Goal: Find specific page/section

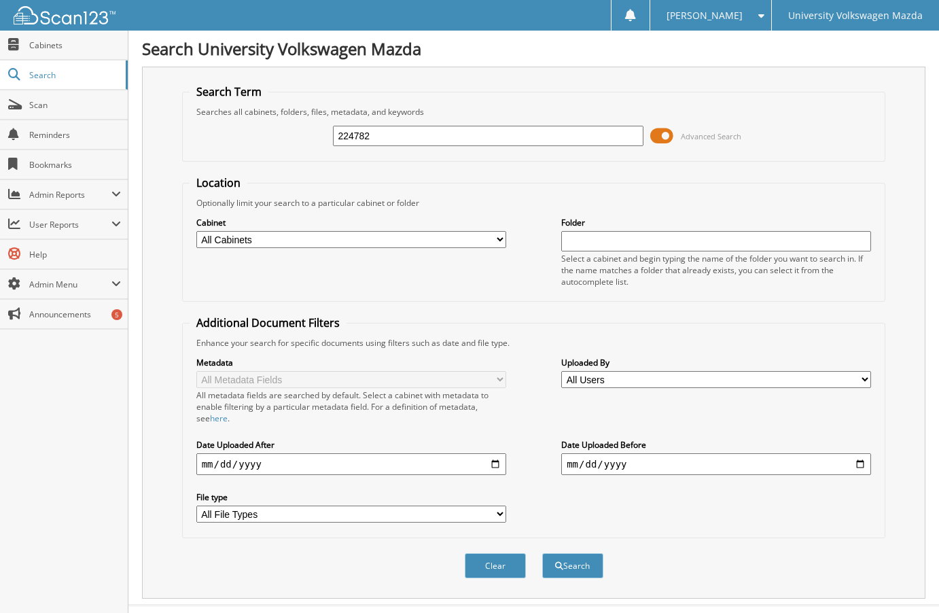
type input "224782"
click at [542, 553] on button "Search" at bounding box center [572, 565] width 61 height 25
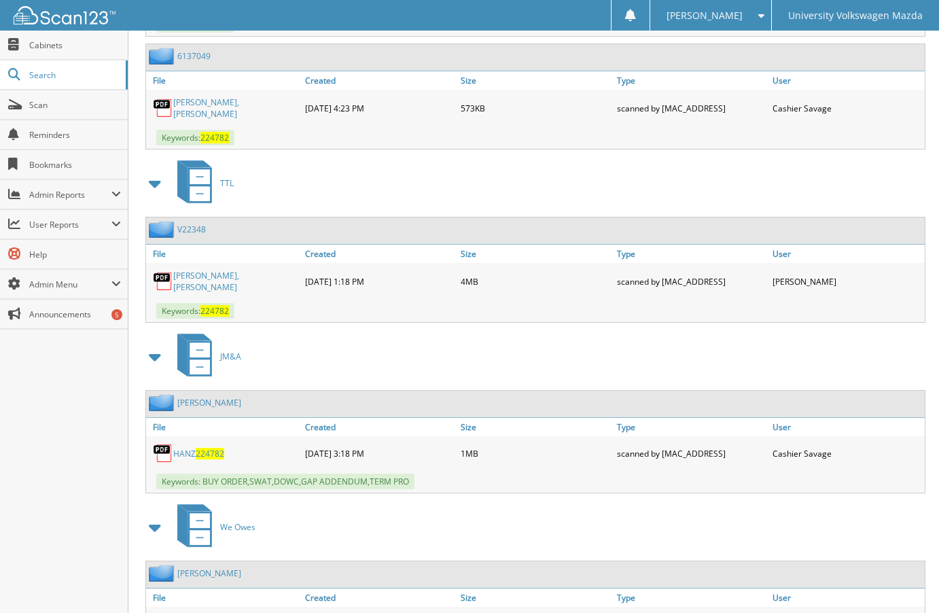
scroll to position [1180, 0]
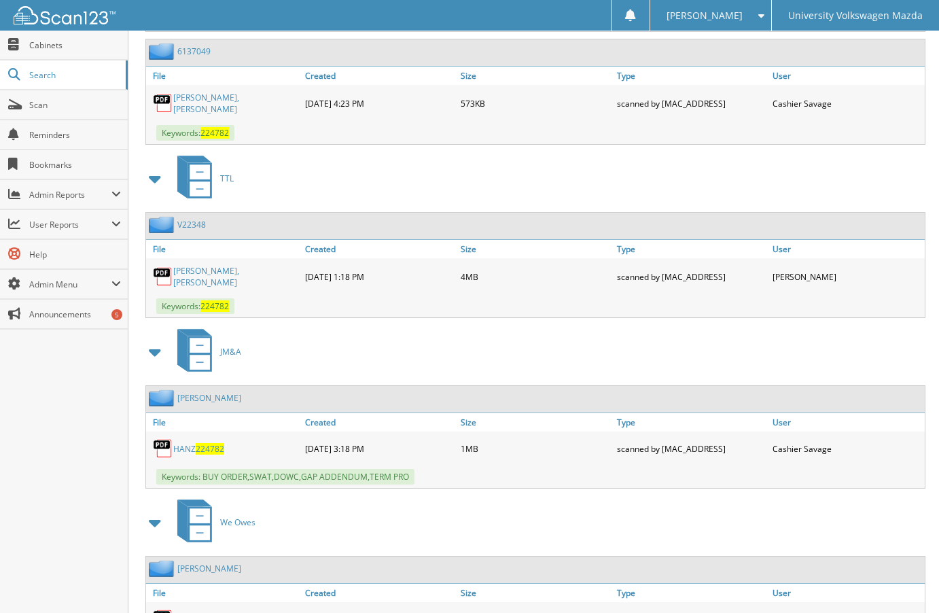
click at [206, 443] on span "224782" at bounding box center [210, 449] width 29 height 12
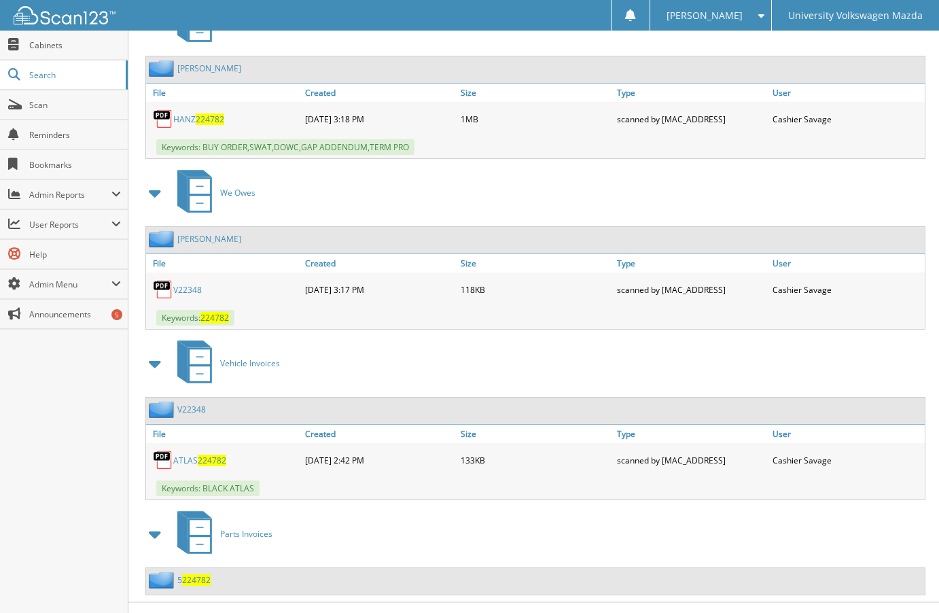
scroll to position [1519, 0]
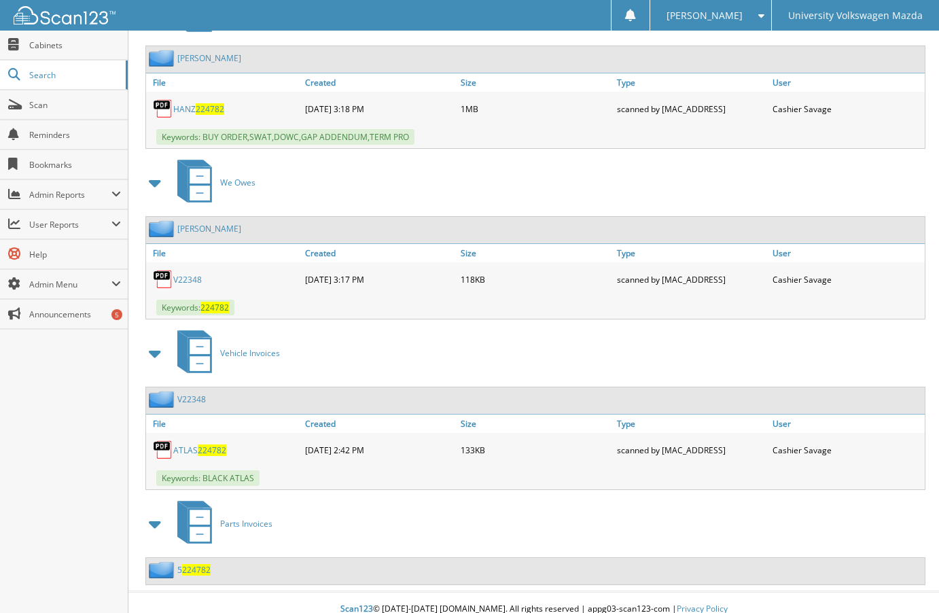
click at [186, 274] on link "V22348" at bounding box center [187, 280] width 29 height 12
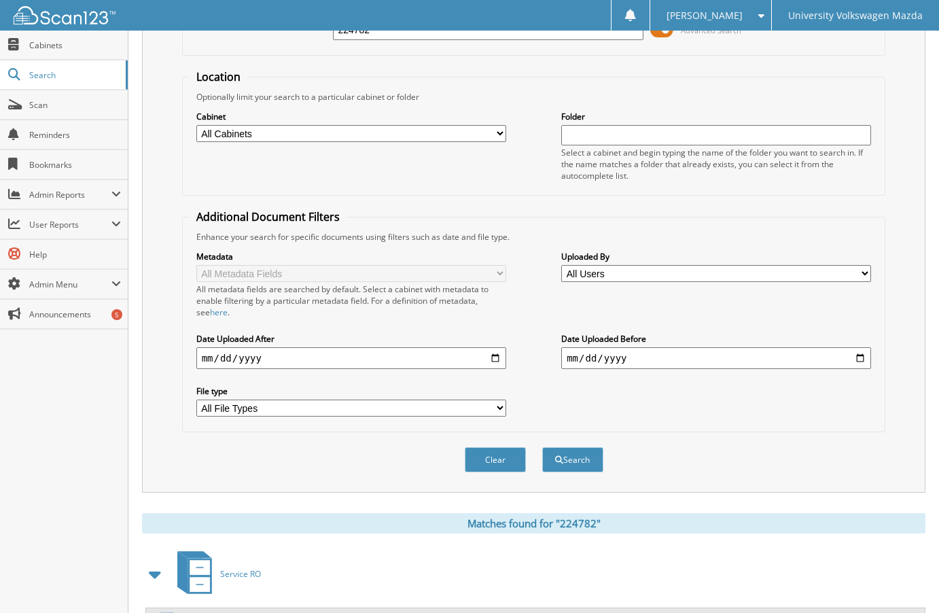
scroll to position [0, 0]
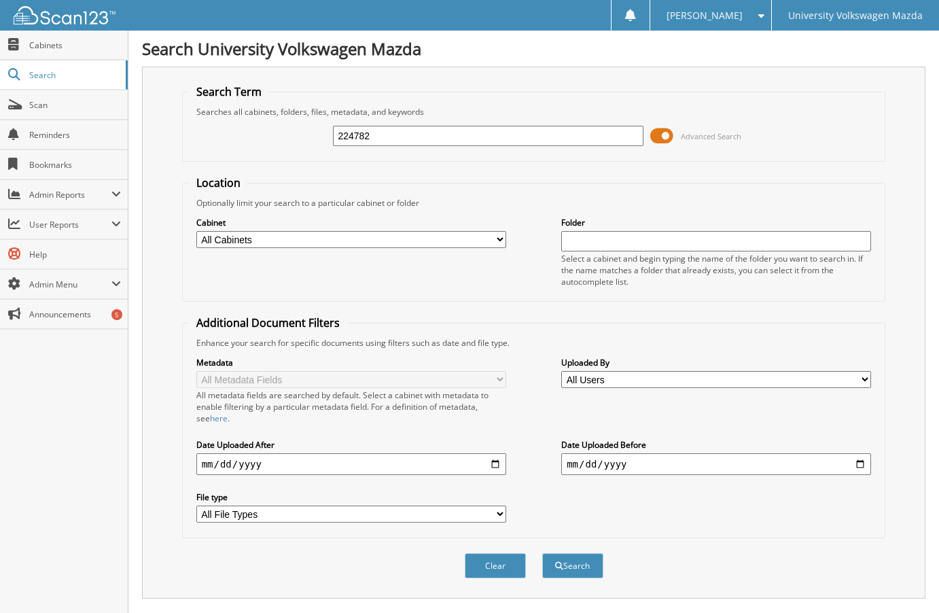
click at [60, 12] on img at bounding box center [65, 15] width 102 height 18
